Goal: Navigation & Orientation: Go to known website

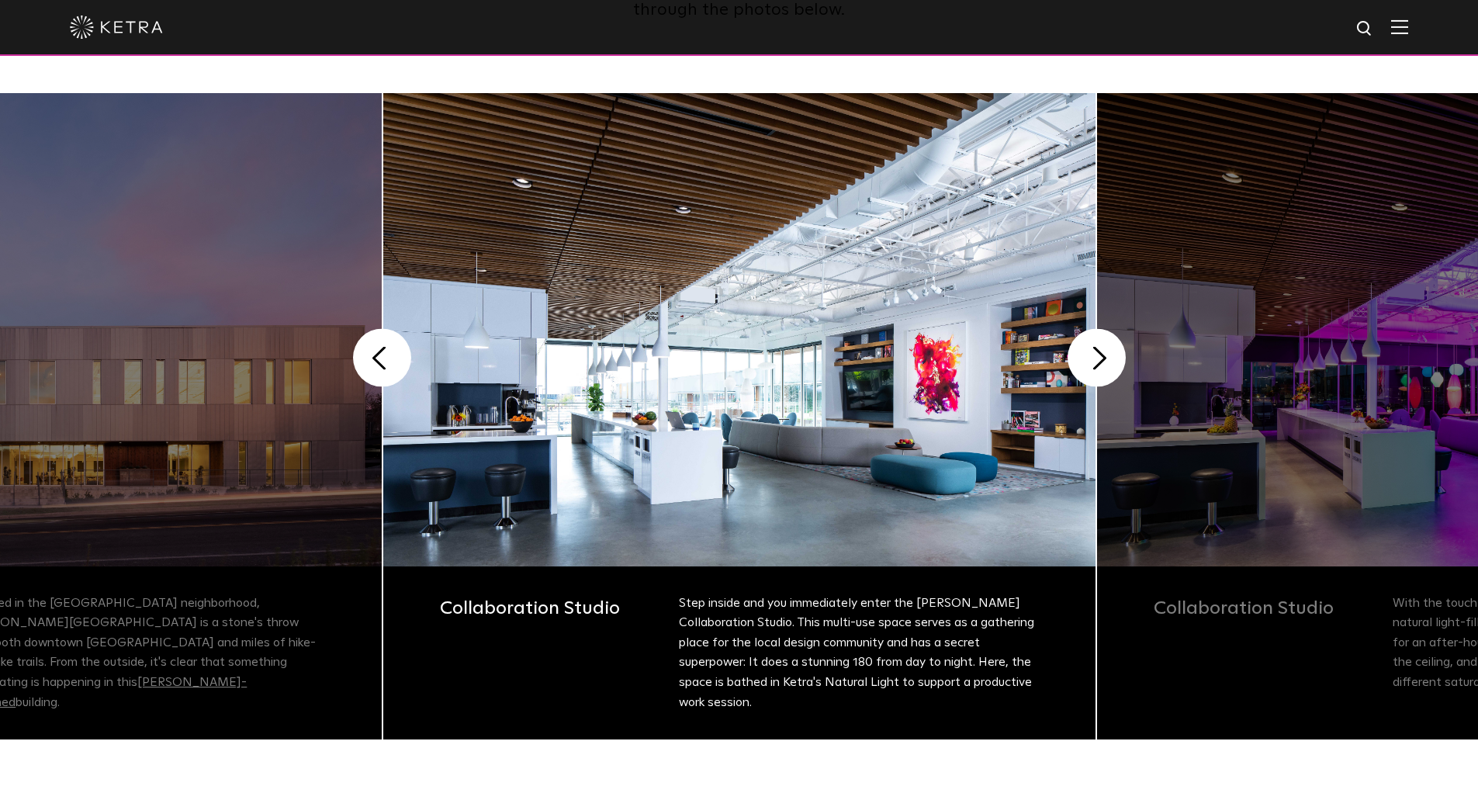
scroll to position [71, 0]
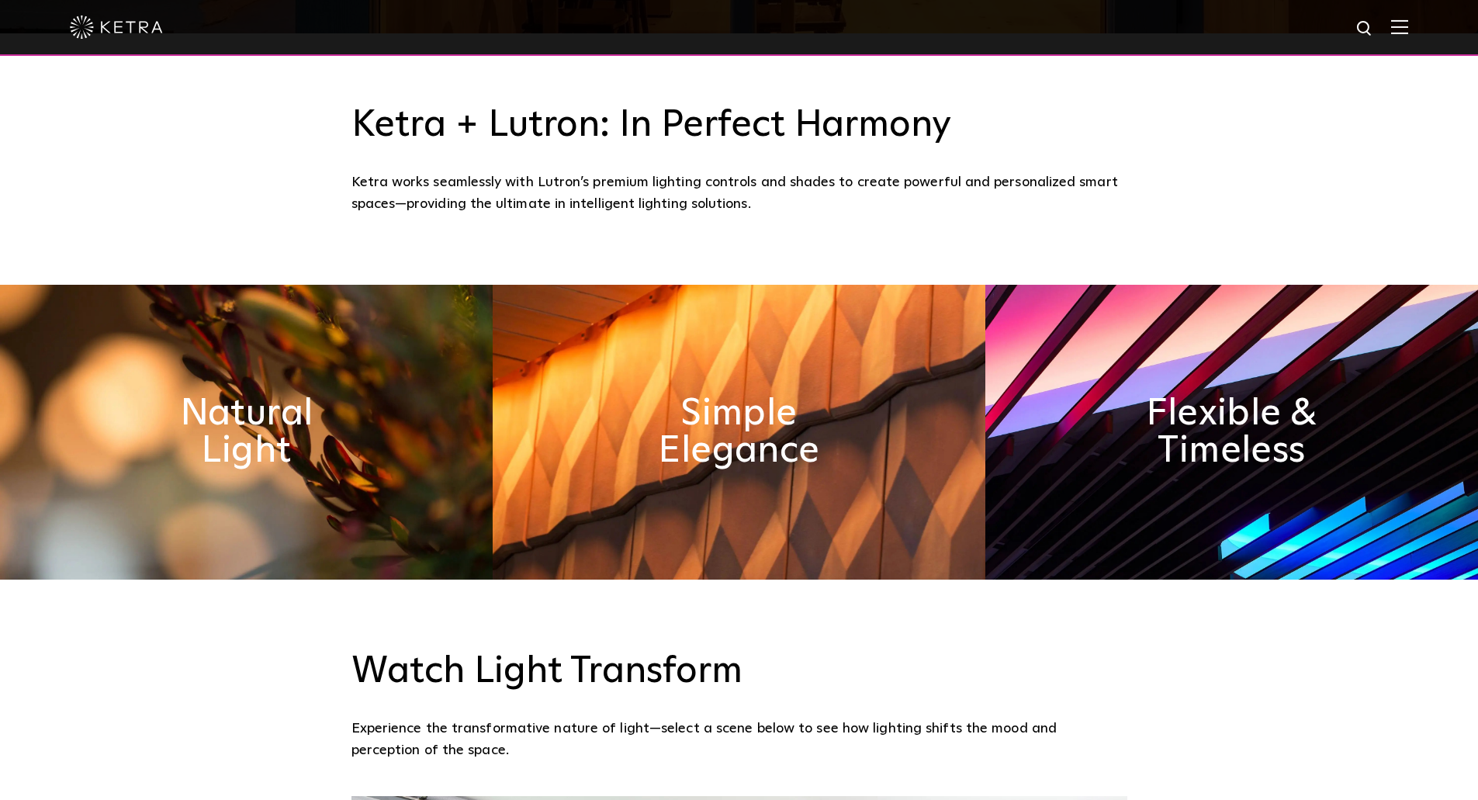
scroll to position [776, 0]
